Goal: Information Seeking & Learning: Learn about a topic

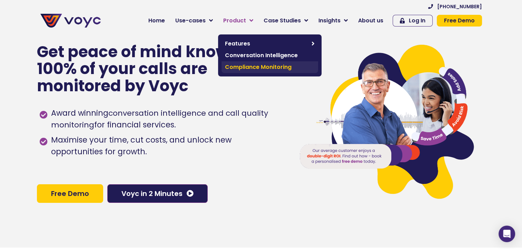
click at [248, 67] on span "Compliance Monitoring" at bounding box center [270, 67] width 90 height 8
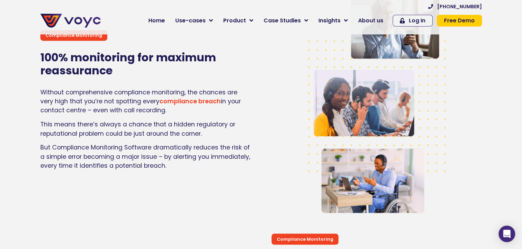
scroll to position [1069, 0]
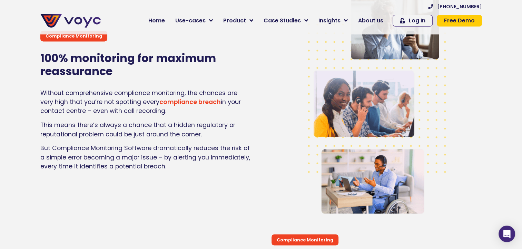
click at [179, 106] on link "compliance breach" at bounding box center [189, 102] width 61 height 8
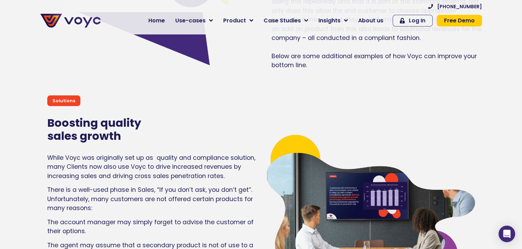
scroll to position [2717, 0]
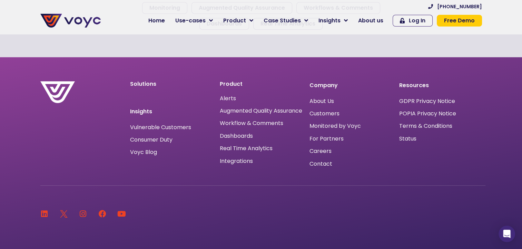
scroll to position [393, 0]
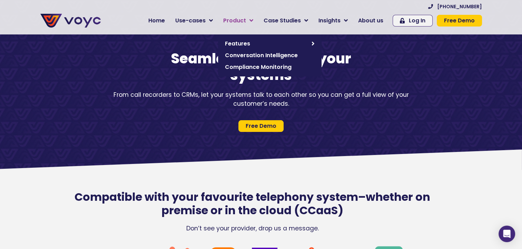
click at [237, 26] on link "Product" at bounding box center [238, 21] width 40 height 14
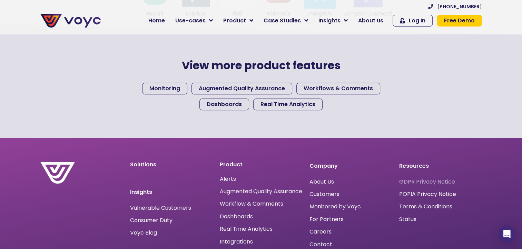
scroll to position [359, 0]
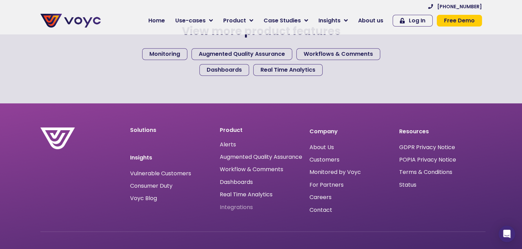
click at [234, 208] on span "Integrations" at bounding box center [236, 208] width 33 height 0
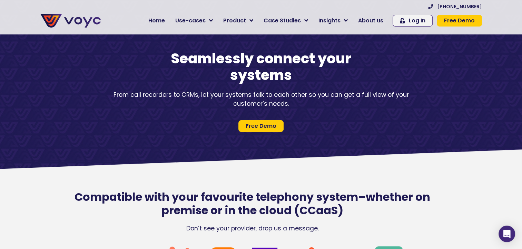
scroll to position [138, 0]
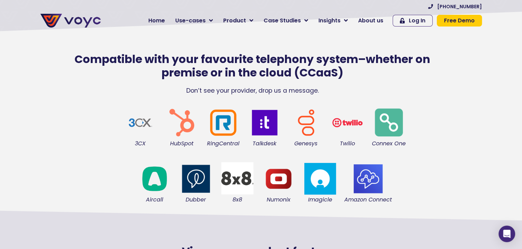
click at [181, 127] on img at bounding box center [182, 123] width 34 height 34
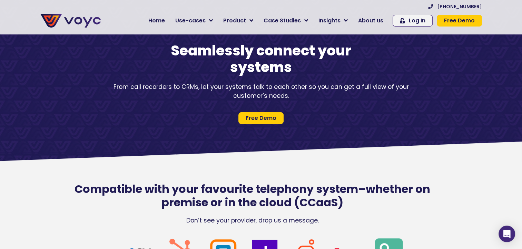
scroll to position [0, 0]
